Goal: Book appointment/travel/reservation

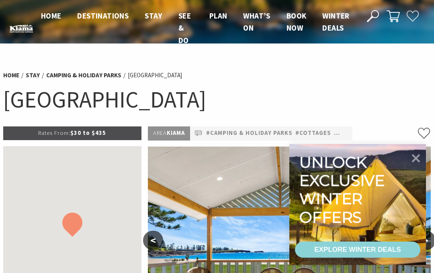
select select "3"
select select "2"
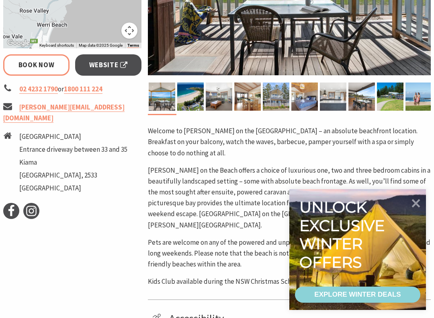
scroll to position [284, 0]
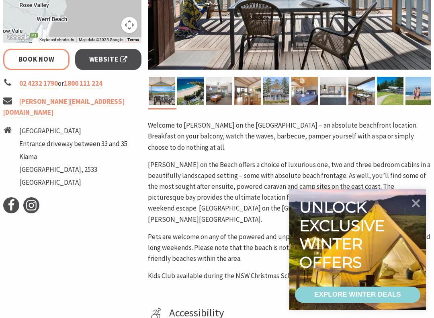
click at [416, 203] on icon at bounding box center [416, 203] width 8 height 8
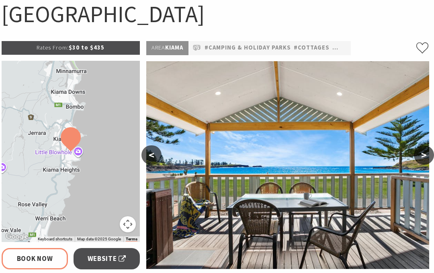
scroll to position [0, 2]
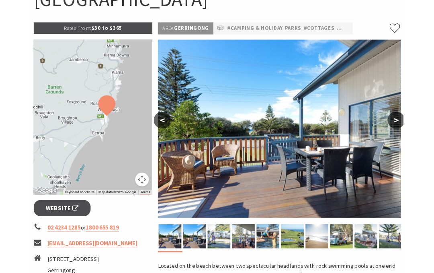
scroll to position [100, 0]
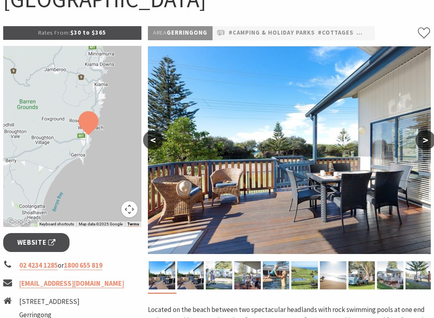
click at [49, 239] on span "Website" at bounding box center [36, 242] width 39 height 11
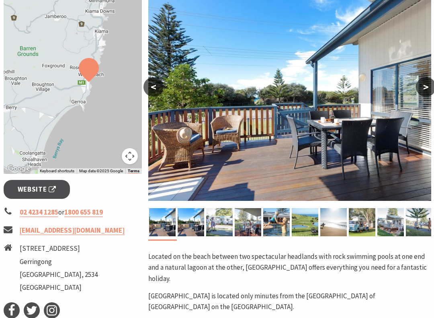
scroll to position [136, 0]
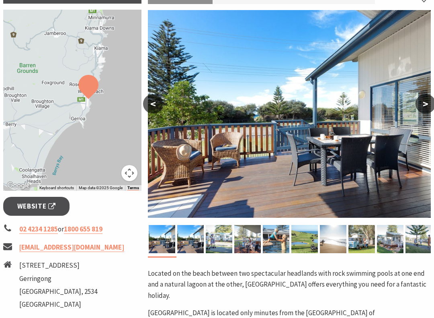
click at [47, 206] on span "Website" at bounding box center [36, 206] width 39 height 11
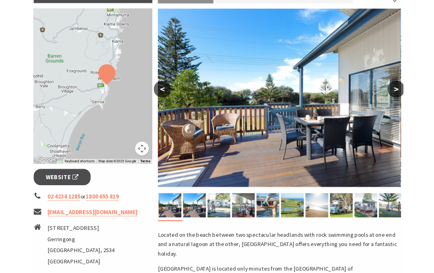
scroll to position [159, 0]
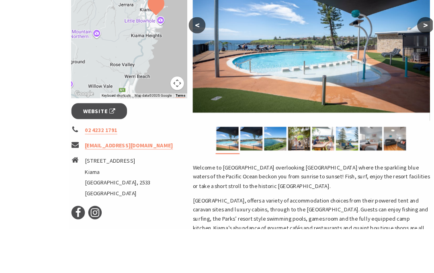
scroll to position [302, 0]
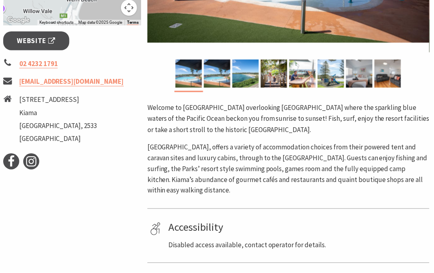
click at [49, 39] on span "Website" at bounding box center [36, 40] width 39 height 11
click at [314, 177] on p "Surf Beach Holiday Park, offers a variety of accommodation choices from their p…" at bounding box center [289, 169] width 283 height 55
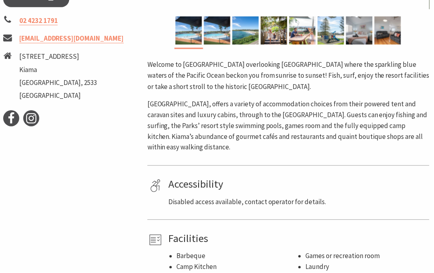
scroll to position [340, 0]
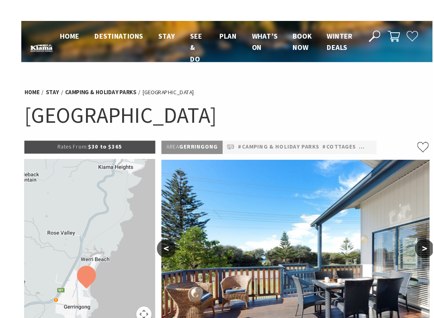
scroll to position [25, 0]
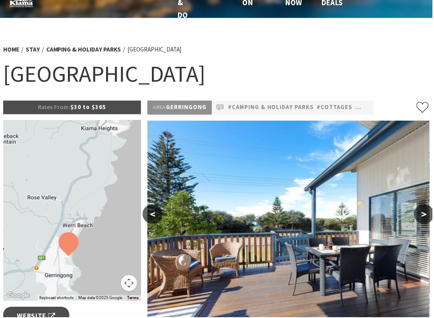
click at [113, 136] on div at bounding box center [72, 211] width 138 height 181
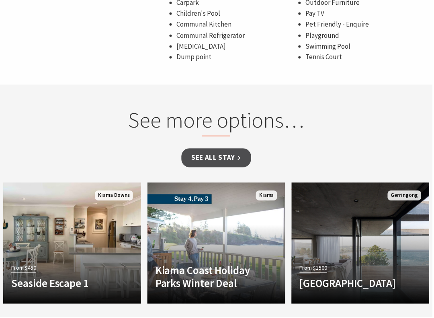
scroll to position [769, 0]
click at [229, 150] on link "See all Stay" at bounding box center [217, 158] width 70 height 19
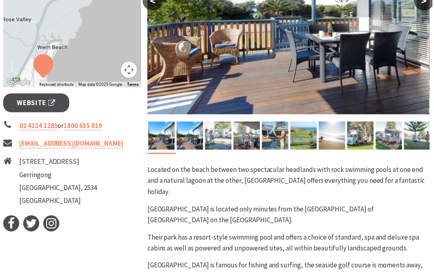
scroll to position [237, 0]
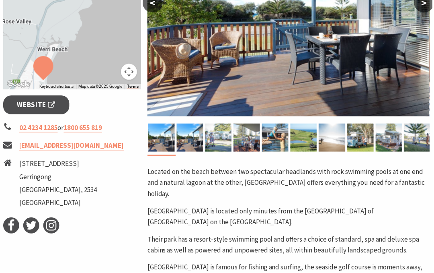
click at [52, 99] on link "Website" at bounding box center [36, 105] width 66 height 19
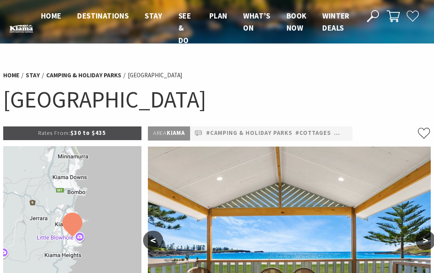
select select "3"
select select "2"
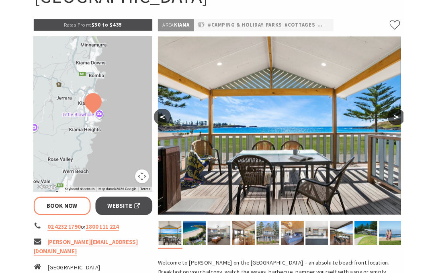
scroll to position [104, 0]
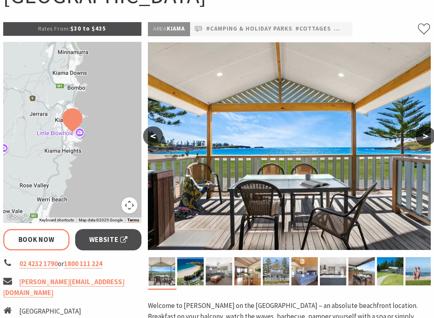
click at [124, 235] on span "Website" at bounding box center [108, 239] width 39 height 11
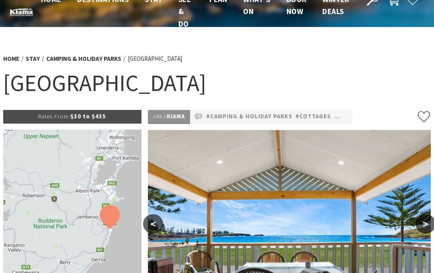
scroll to position [0, 0]
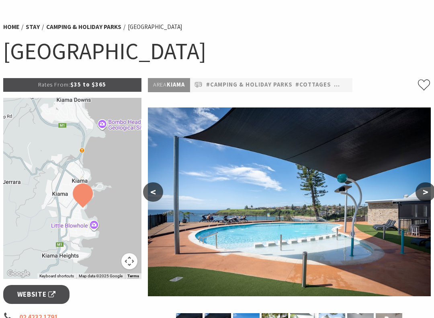
scroll to position [50, 0]
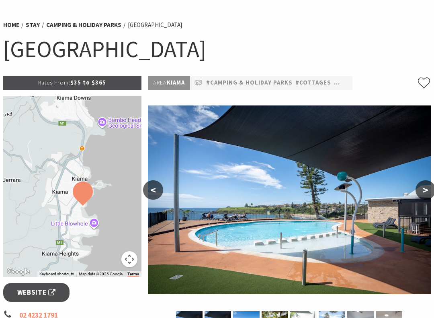
click at [47, 272] on link "Website" at bounding box center [36, 292] width 66 height 19
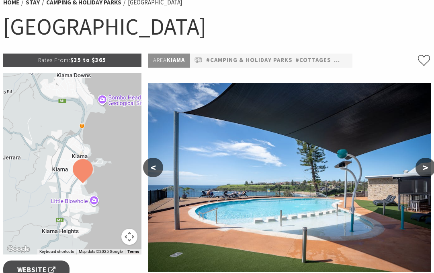
scroll to position [74, 0]
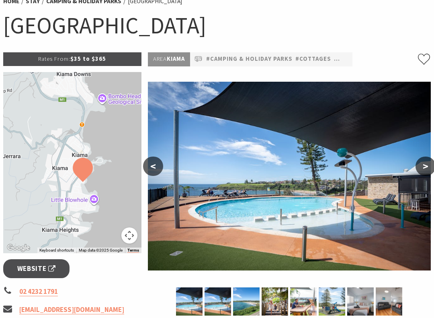
click at [47, 266] on span "Website" at bounding box center [36, 268] width 39 height 11
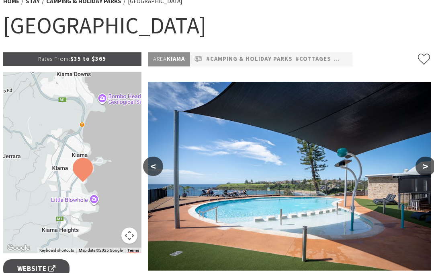
scroll to position [97, 0]
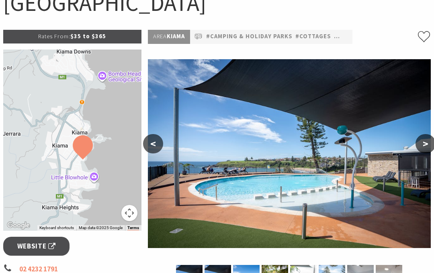
click at [89, 130] on div at bounding box center [72, 139] width 138 height 181
